Goal: Information Seeking & Learning: Learn about a topic

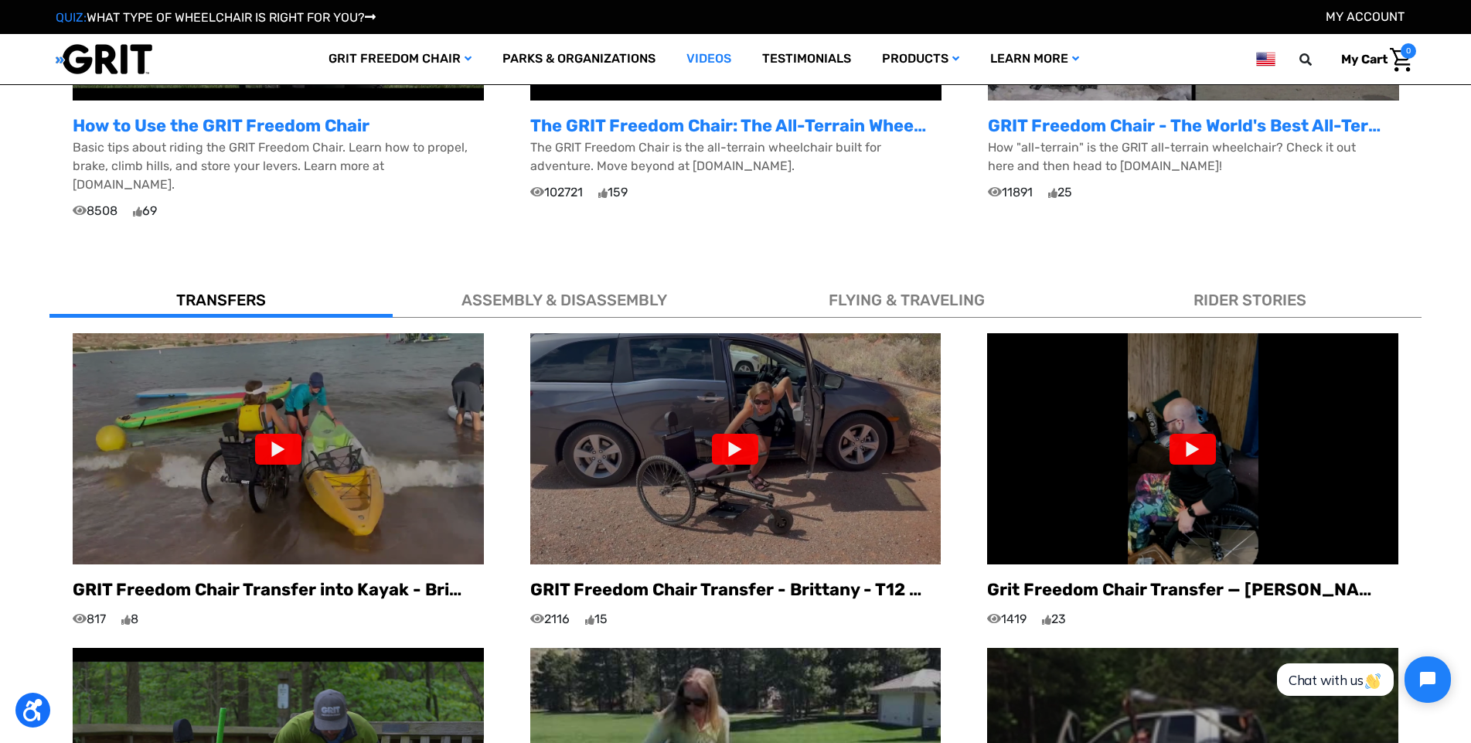
scroll to position [850, 0]
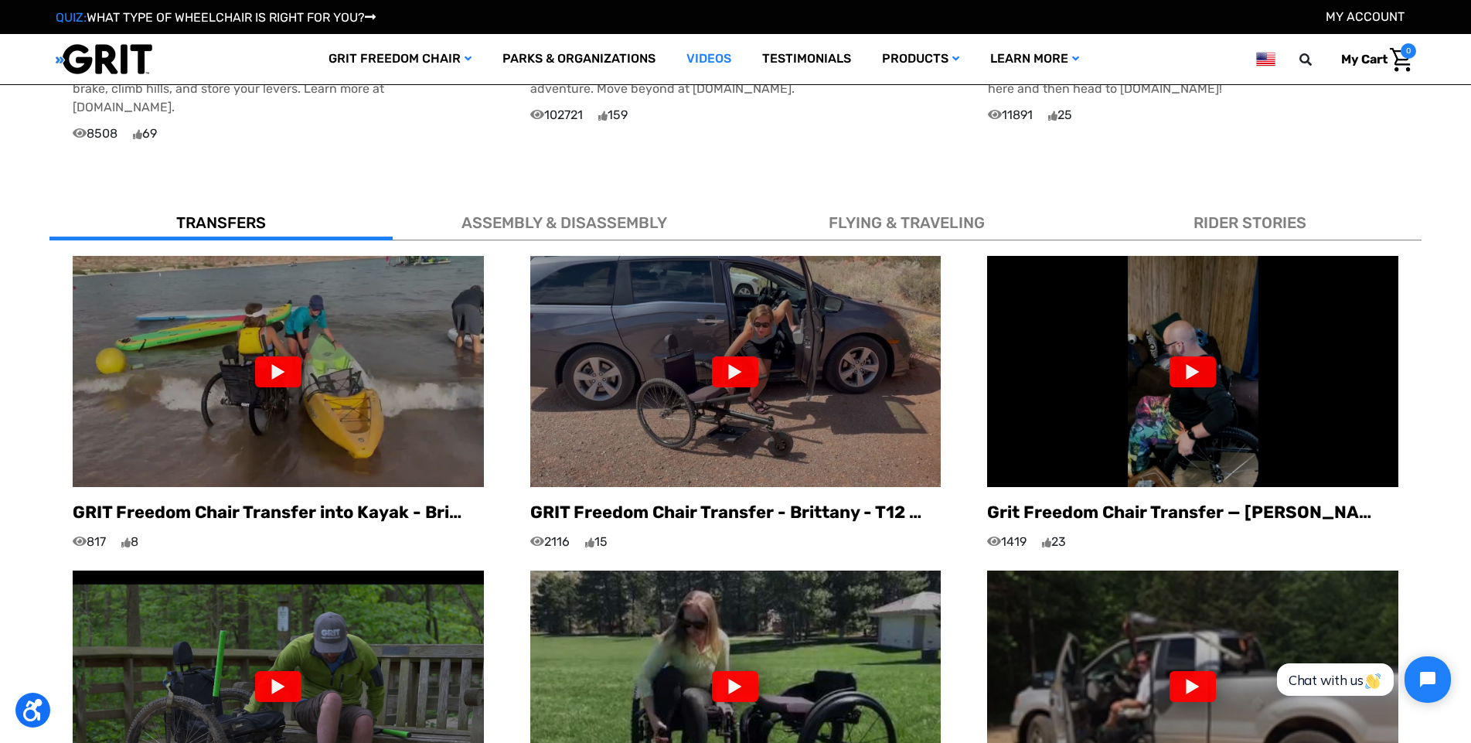
click at [548, 213] on span "ASSEMBLY & DISASSEMBLY" at bounding box center [564, 222] width 206 height 19
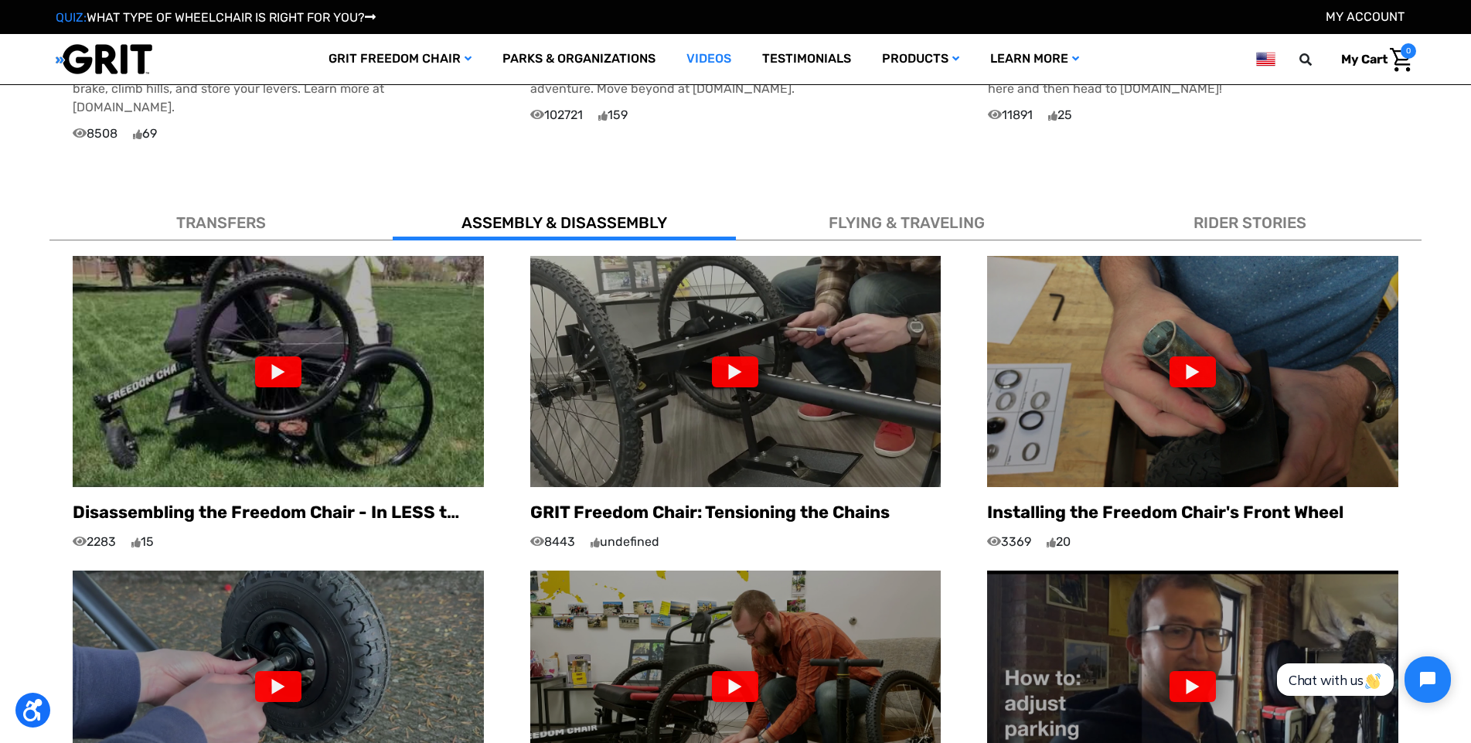
click at [240, 213] on span "TRANSFERS" at bounding box center [221, 222] width 90 height 19
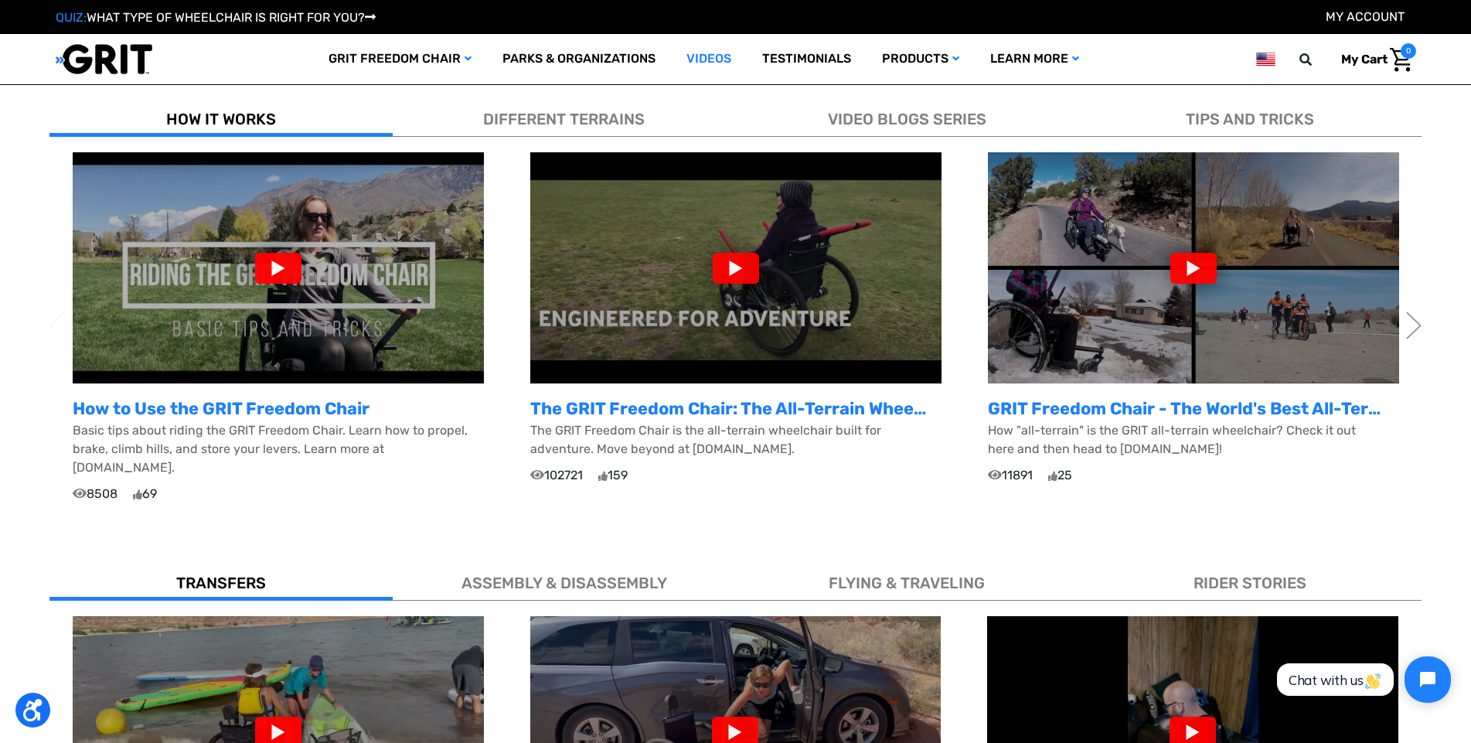
scroll to position [541, 0]
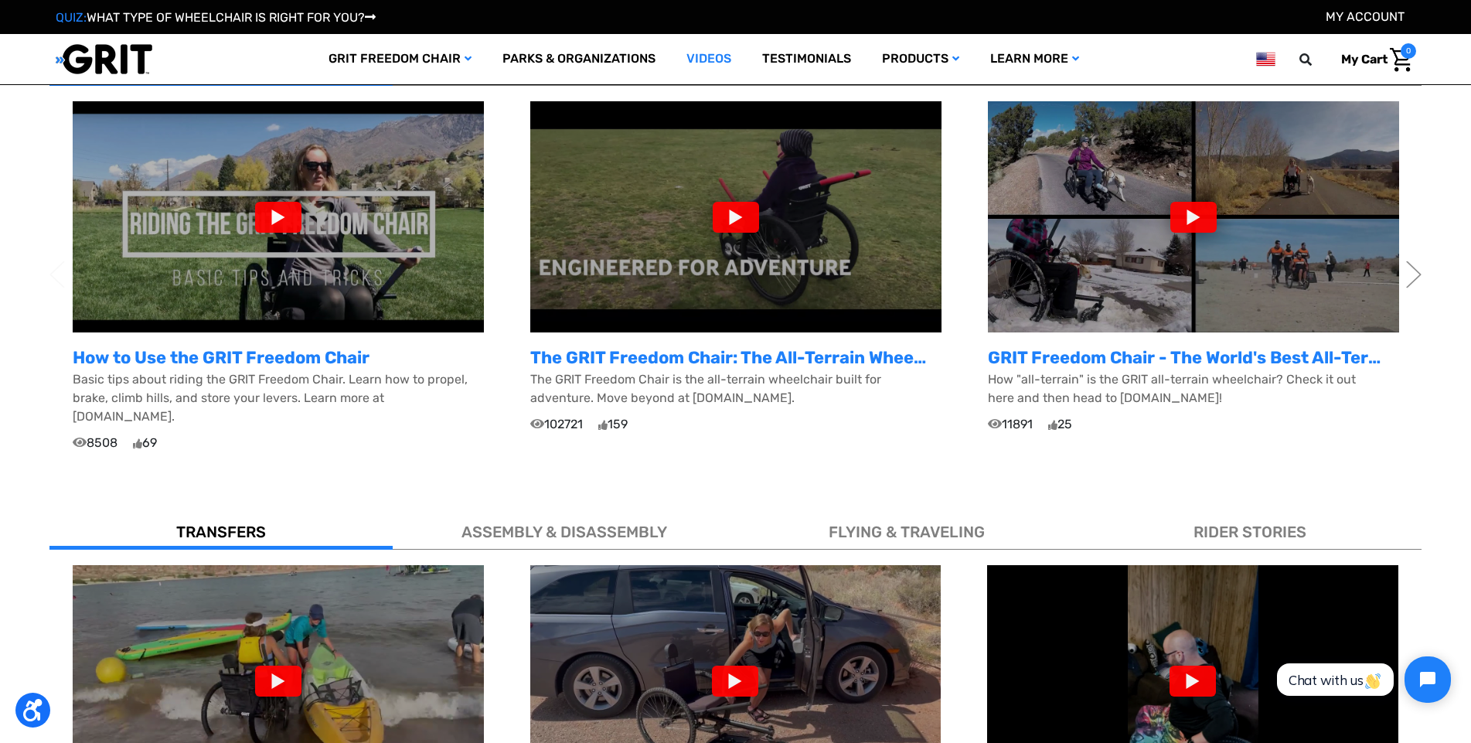
drag, startPoint x: 292, startPoint y: 358, endPoint x: 233, endPoint y: 399, distance: 72.2
click at [236, 408] on p "Basic tips about riding the GRIT Freedom Chair. Learn how to propel, brake, cli…" at bounding box center [278, 398] width 411 height 56
drag, startPoint x: 217, startPoint y: 302, endPoint x: 417, endPoint y: 444, distance: 245.5
click at [162, 295] on img at bounding box center [278, 216] width 411 height 231
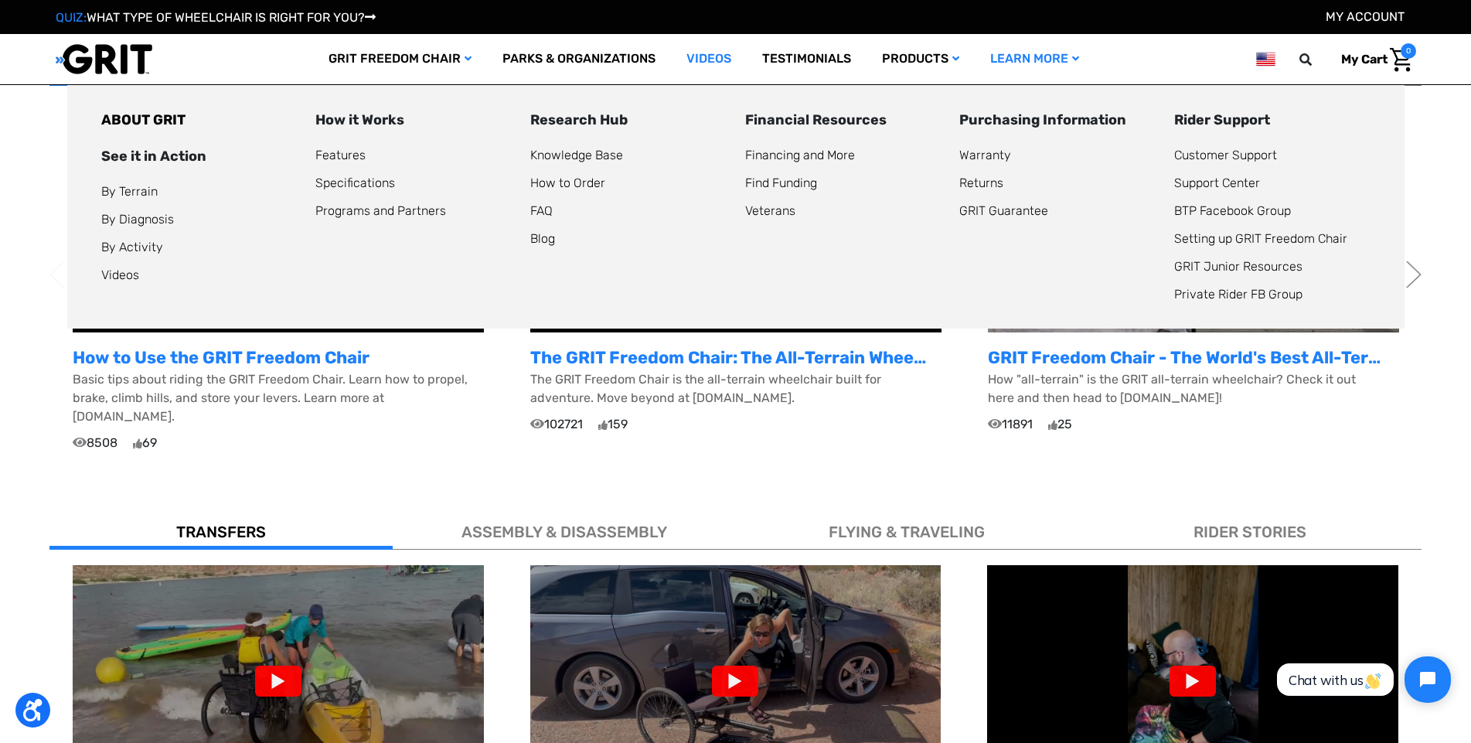
click at [999, 73] on link "Learn More" at bounding box center [1035, 59] width 120 height 50
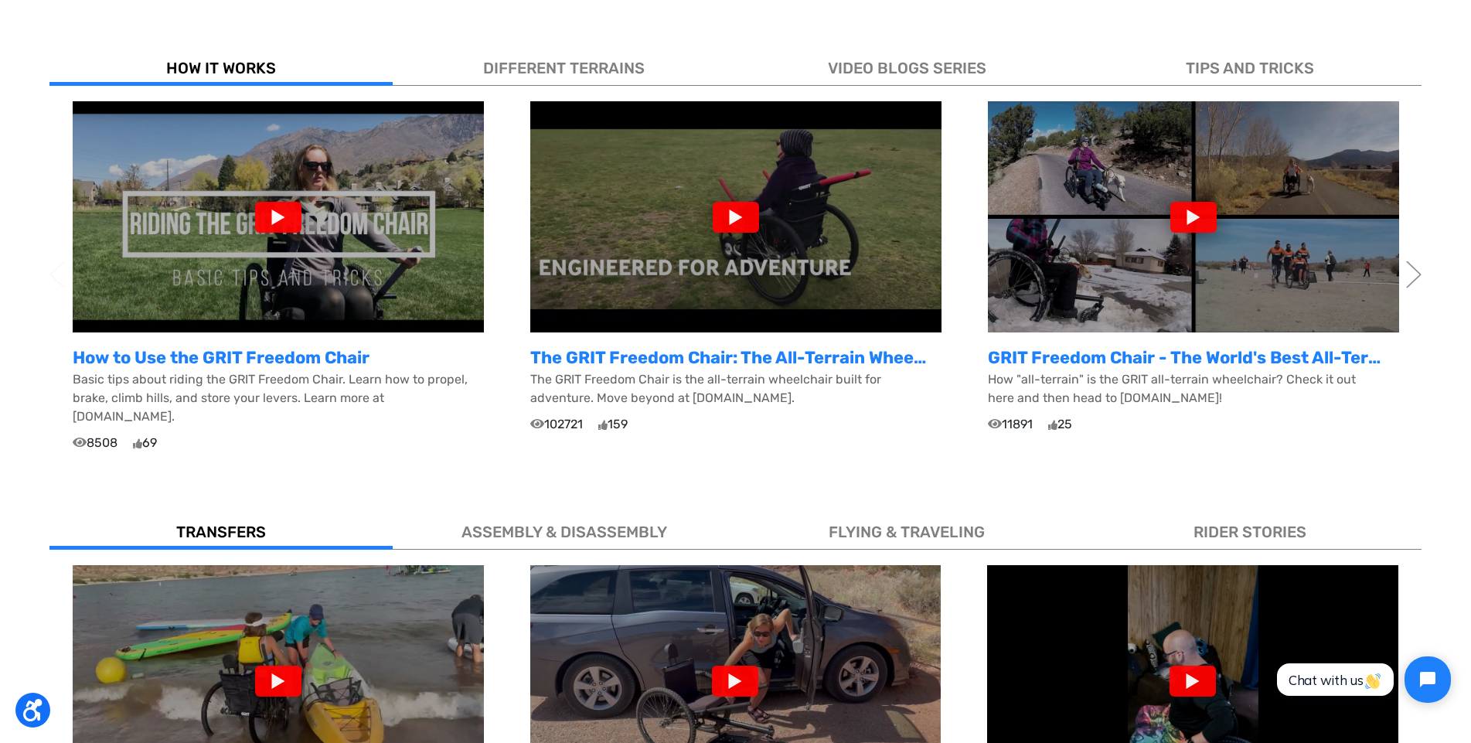
drag, startPoint x: 767, startPoint y: 280, endPoint x: 687, endPoint y: 386, distance: 133.5
click at [688, 301] on img at bounding box center [735, 216] width 411 height 231
